Goal: Task Accomplishment & Management: Use online tool/utility

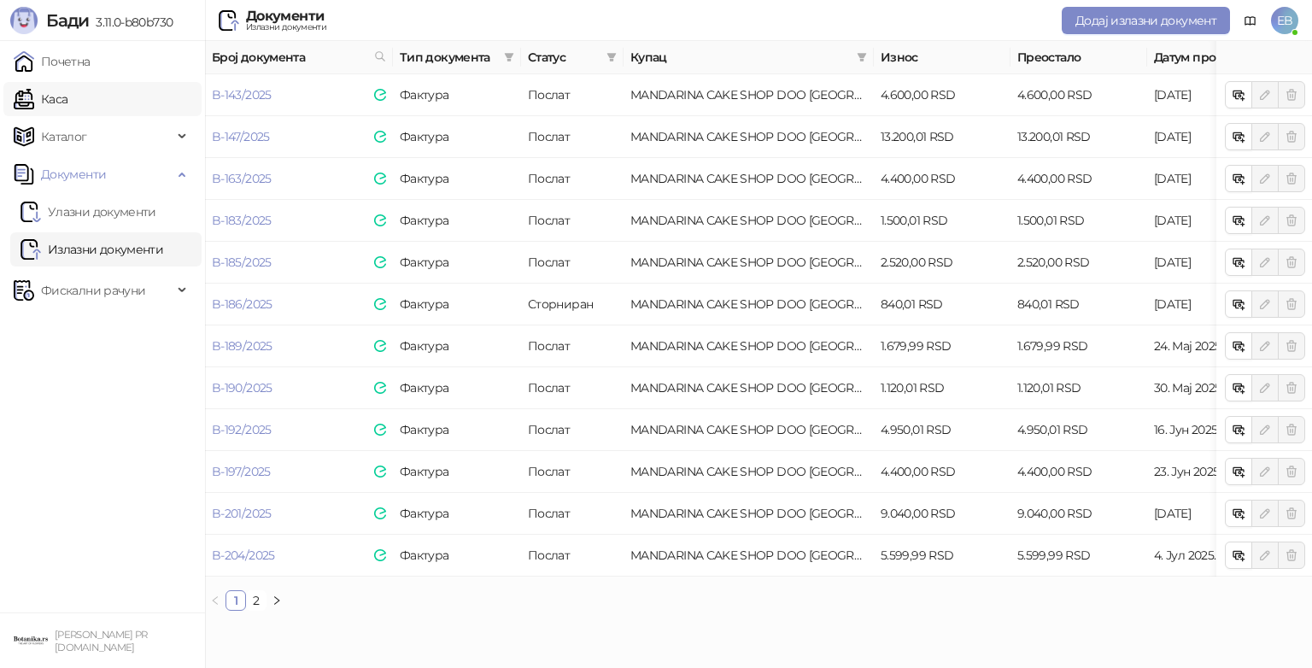
click at [56, 95] on link "Каса" at bounding box center [41, 99] width 54 height 34
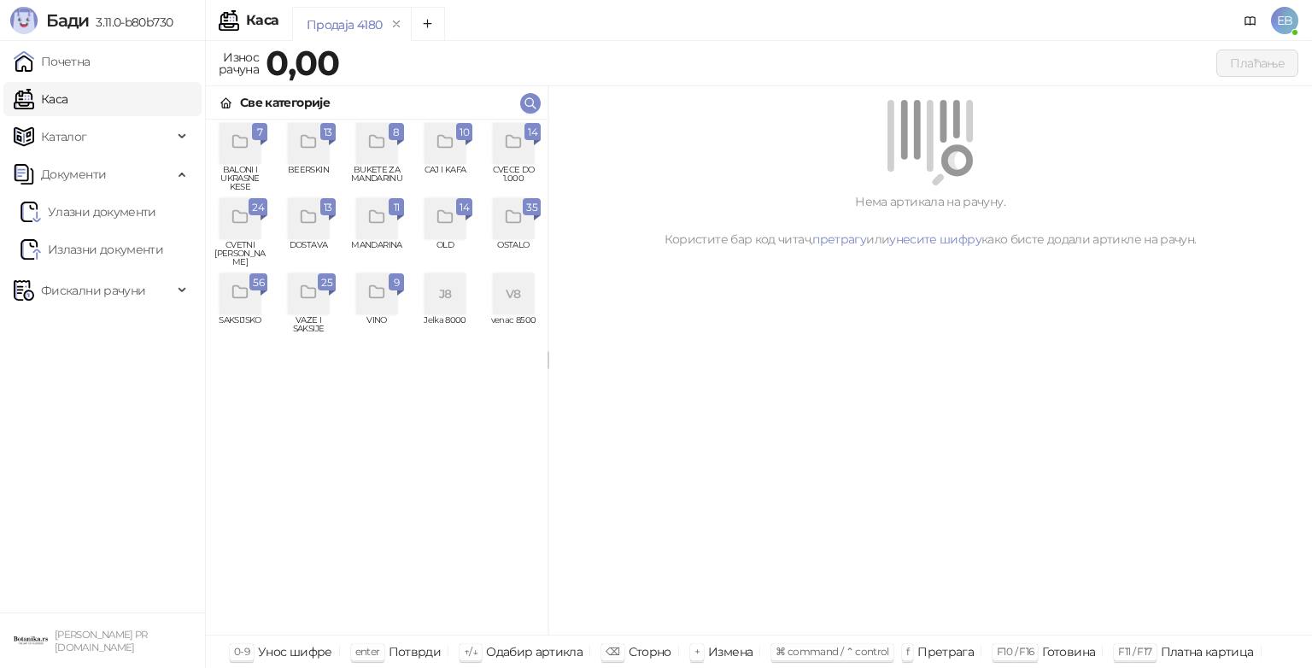
click at [238, 297] on icon "grid" at bounding box center [239, 292] width 15 height 12
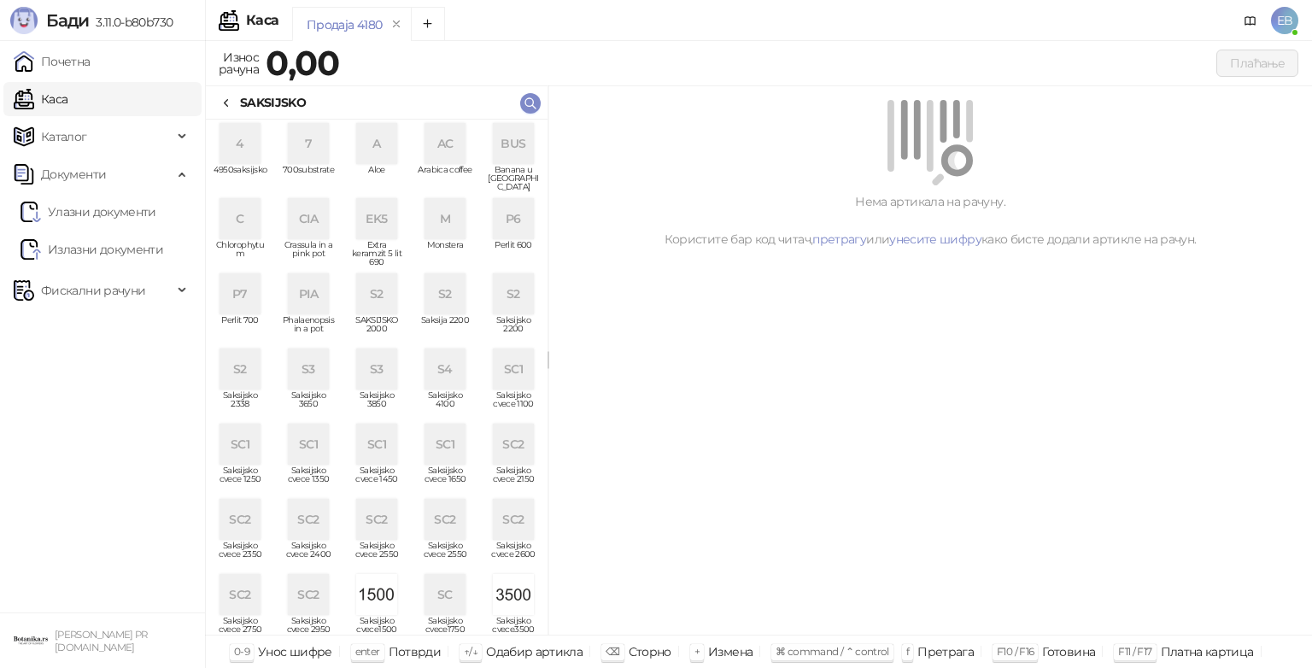
scroll to position [386, 0]
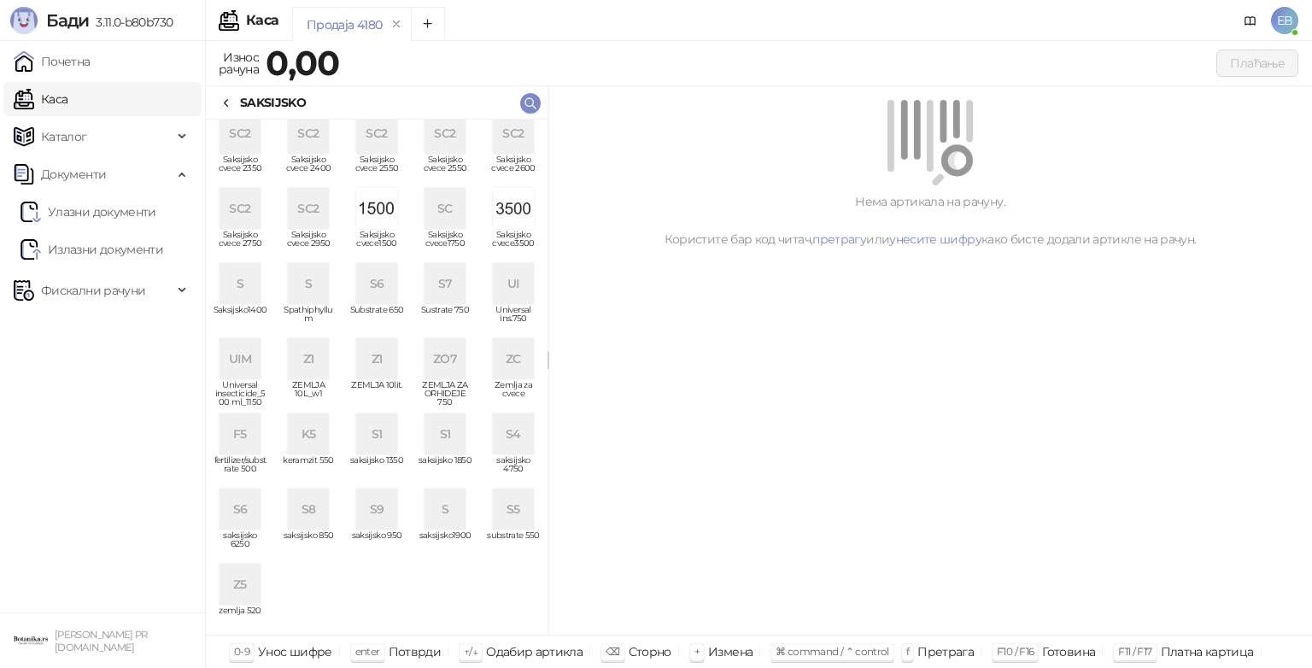
click at [335, 501] on li "S6 saksijsko 6250 S8 saksijsko 850 S9 saksijsko 950 S saksijsko1900 S5 substrat…" at bounding box center [377, 519] width 342 height 68
click at [495, 366] on div "ZC" at bounding box center [513, 358] width 41 height 41
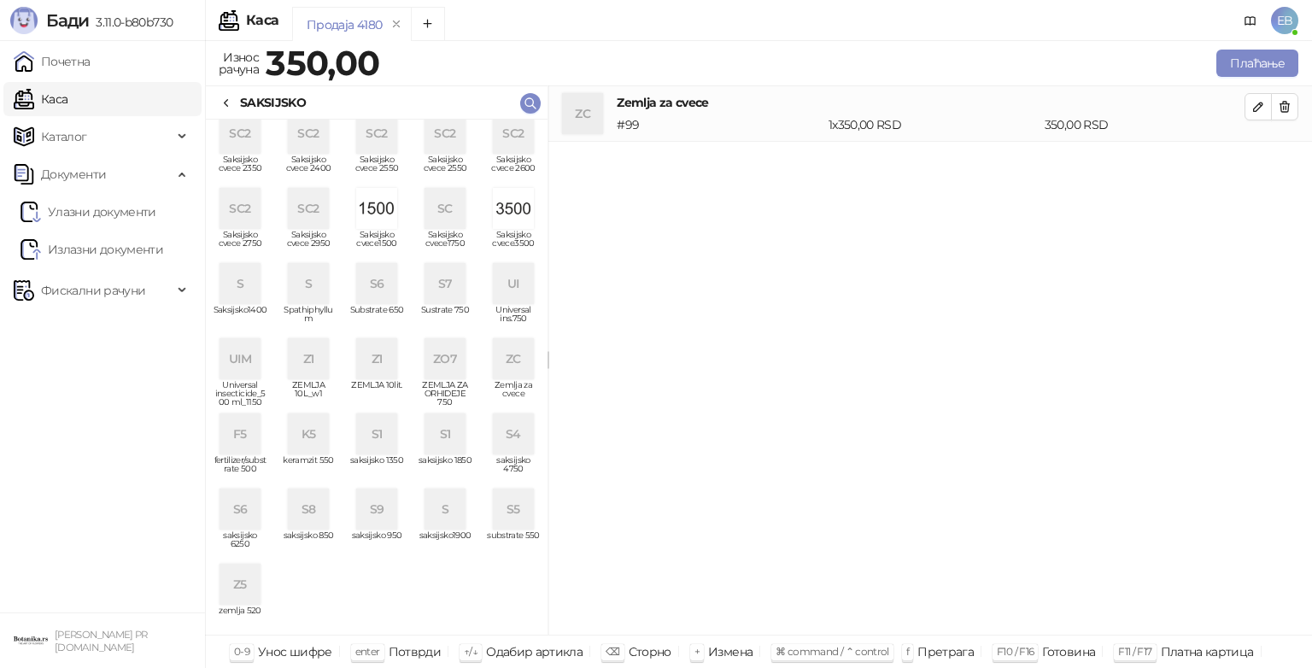
click at [495, 366] on div "ZC" at bounding box center [513, 358] width 41 height 41
click at [1266, 65] on button "Плаћање" at bounding box center [1258, 63] width 82 height 27
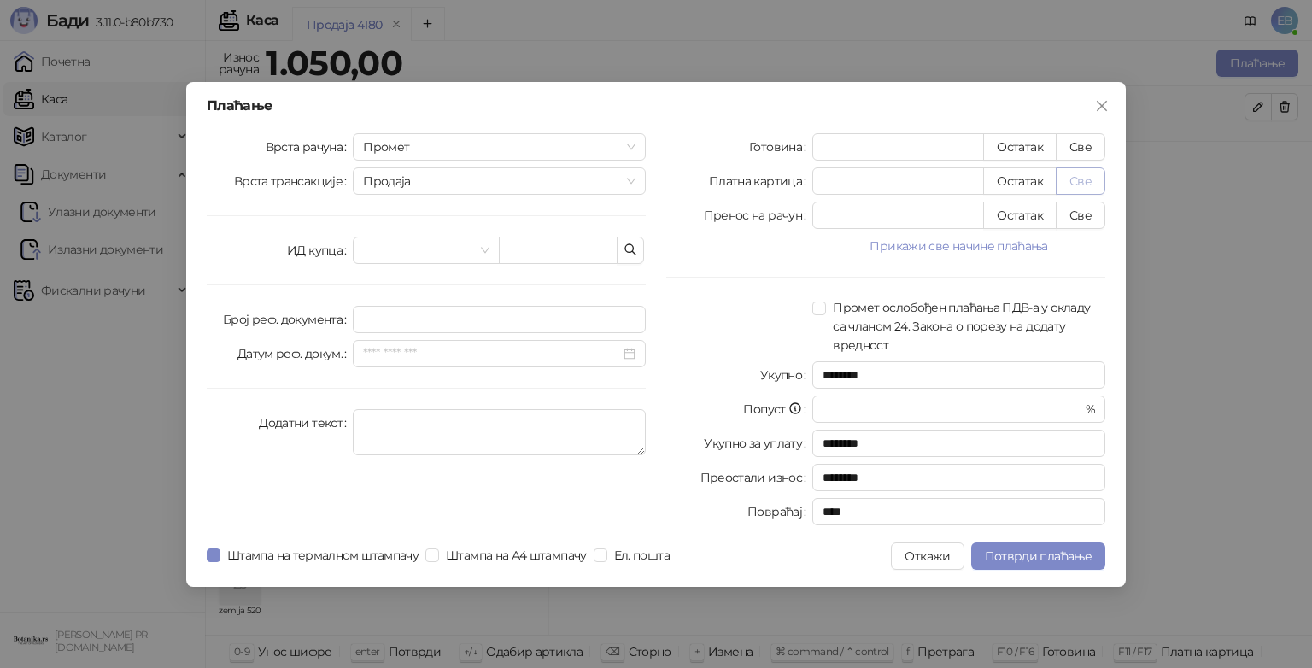
click at [1083, 181] on button "Све" at bounding box center [1081, 180] width 50 height 27
type input "****"
click at [1060, 556] on span "Потврди плаћање" at bounding box center [1038, 556] width 107 height 15
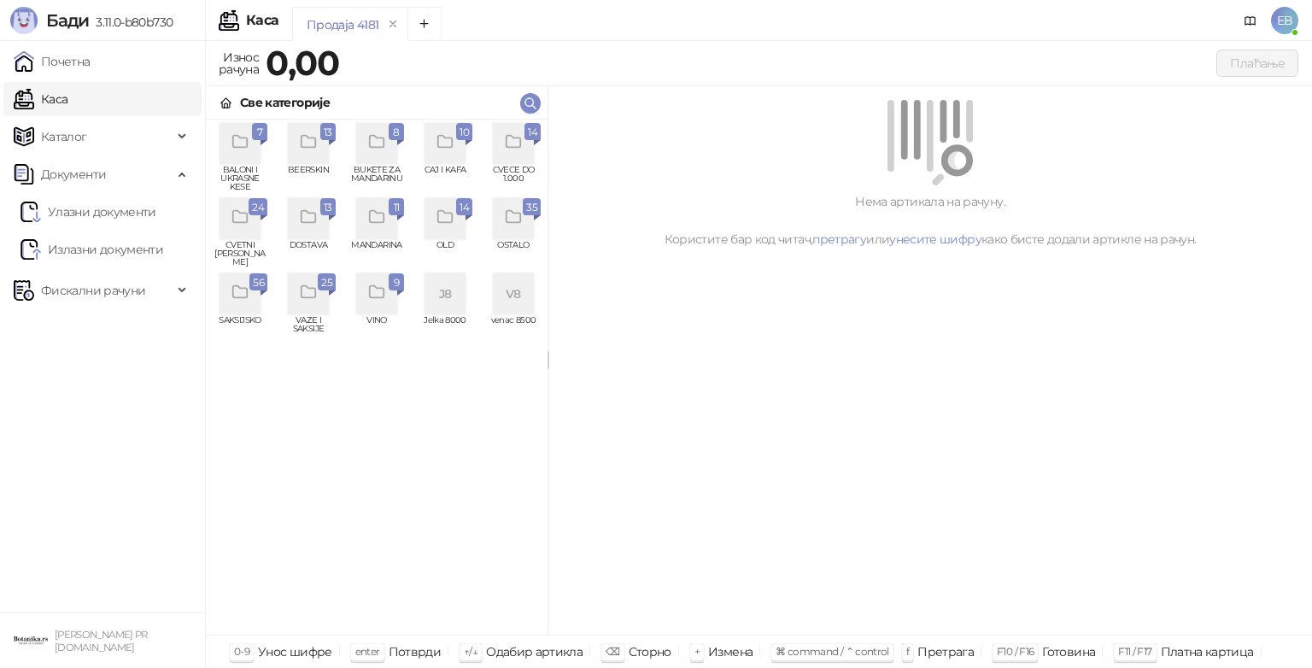
click at [522, 155] on div "grid" at bounding box center [513, 143] width 41 height 41
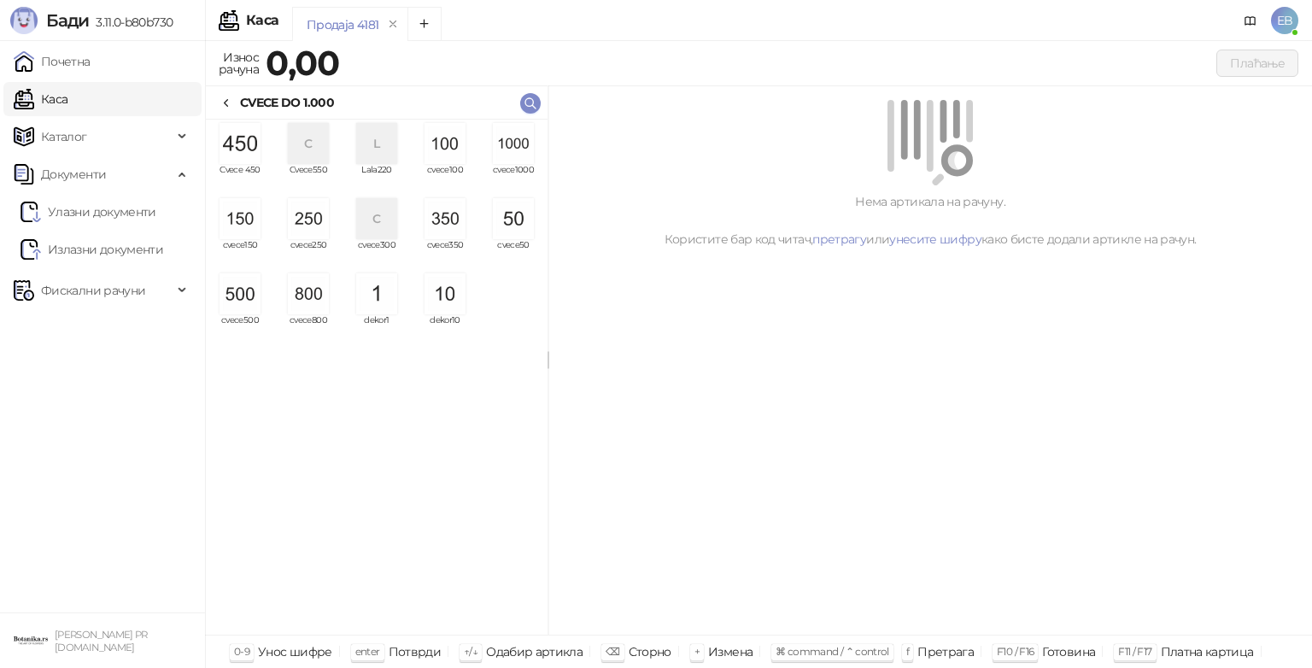
click at [508, 143] on img "grid" at bounding box center [513, 143] width 41 height 41
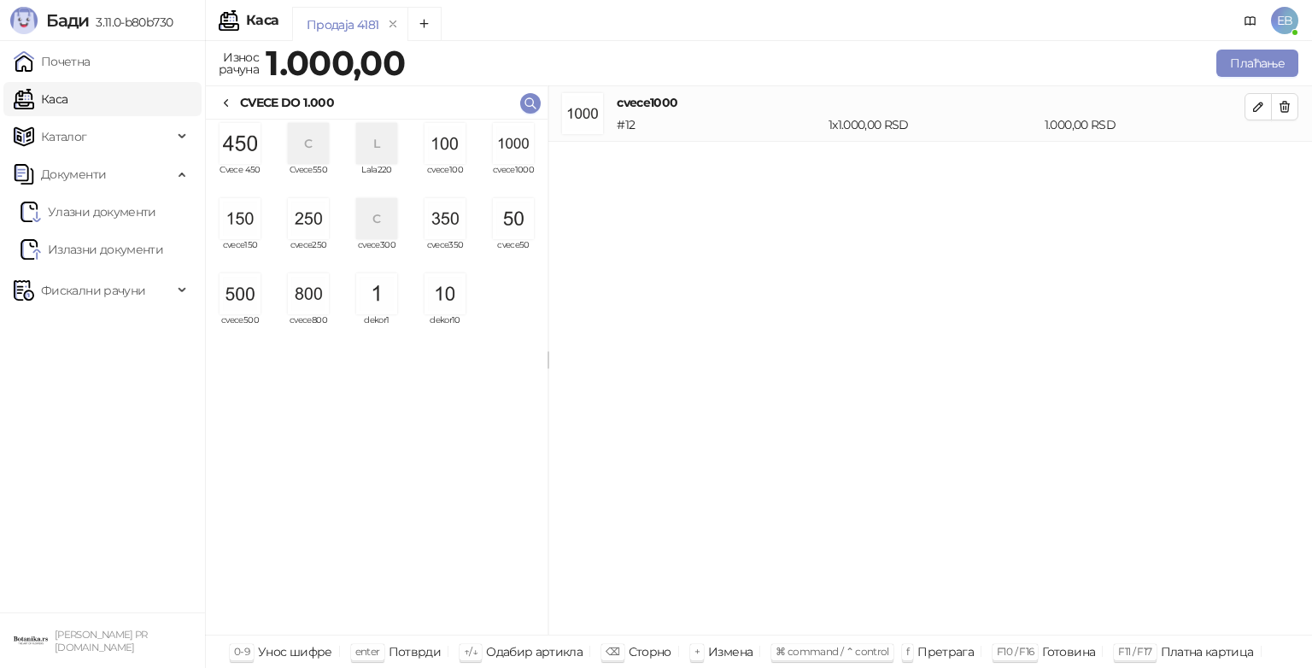
click at [248, 297] on img "grid" at bounding box center [240, 293] width 41 height 41
click at [248, 307] on img "grid" at bounding box center [240, 293] width 41 height 41
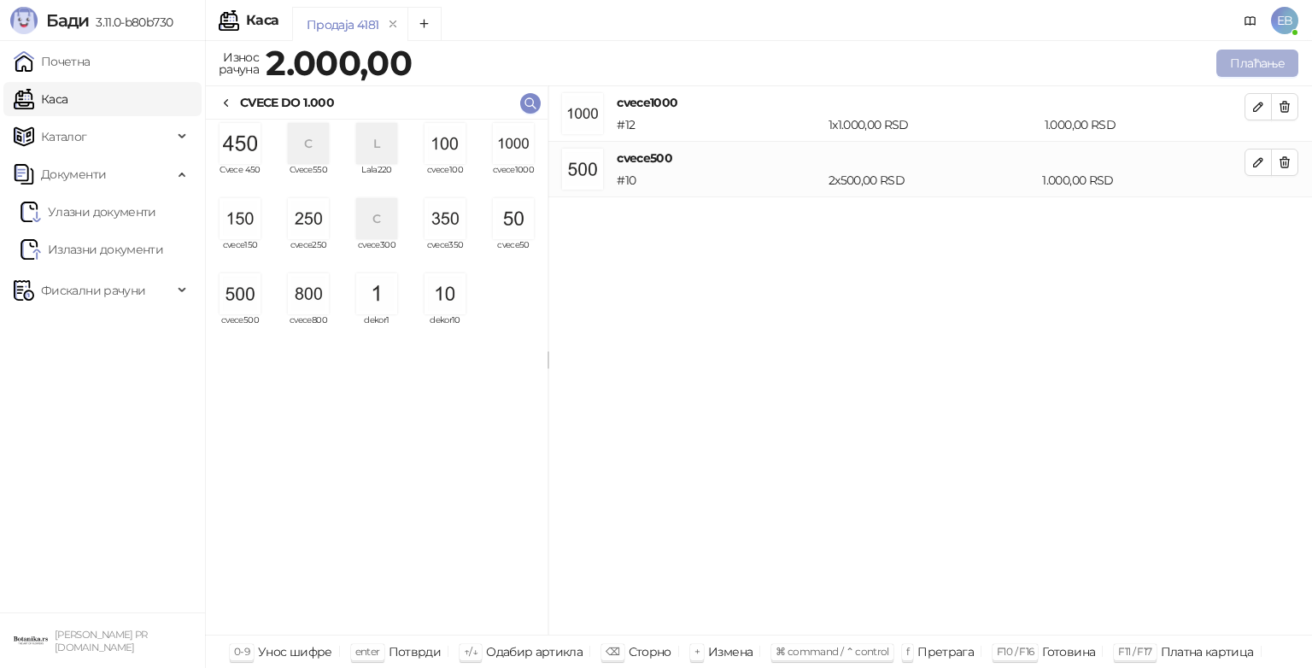
click at [1242, 65] on button "Плаћање" at bounding box center [1258, 63] width 82 height 27
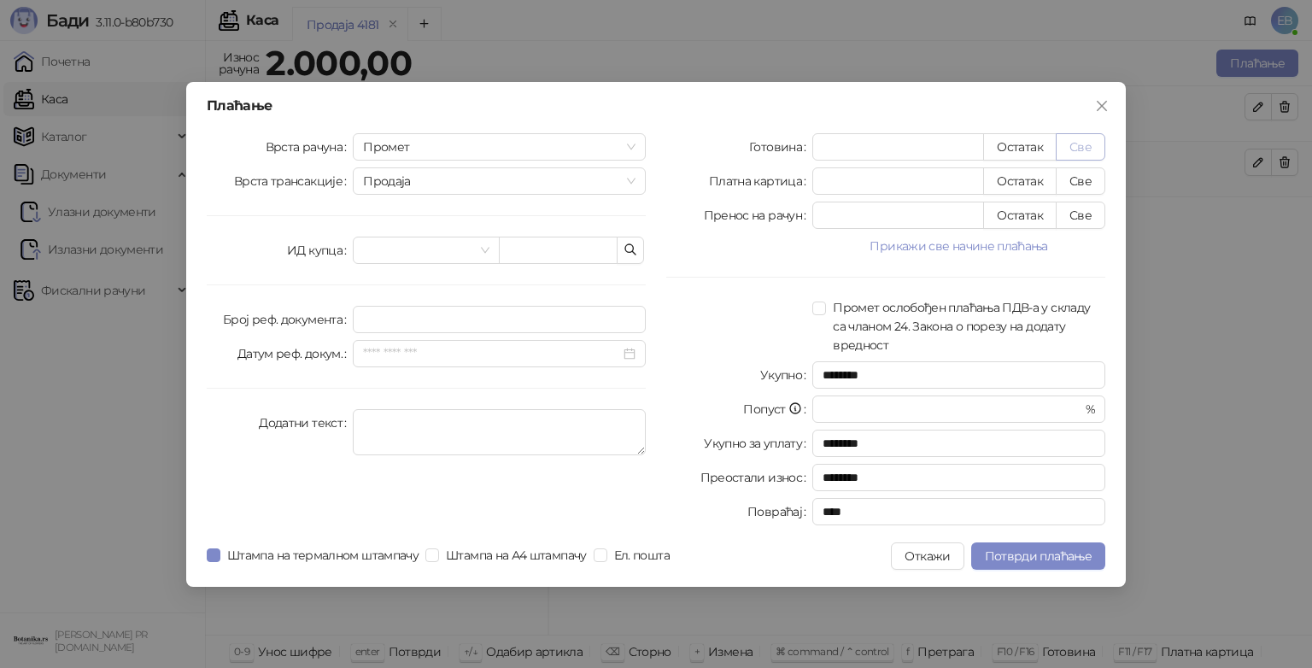
click at [1083, 143] on button "Све" at bounding box center [1081, 146] width 50 height 27
type input "****"
click at [1050, 553] on span "Потврди плаћање" at bounding box center [1038, 556] width 107 height 15
